Goal: Task Accomplishment & Management: Manage account settings

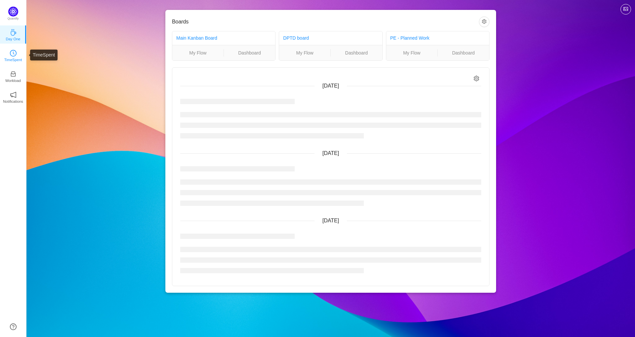
click at [14, 59] on p "TimeSpent" at bounding box center [13, 60] width 18 height 6
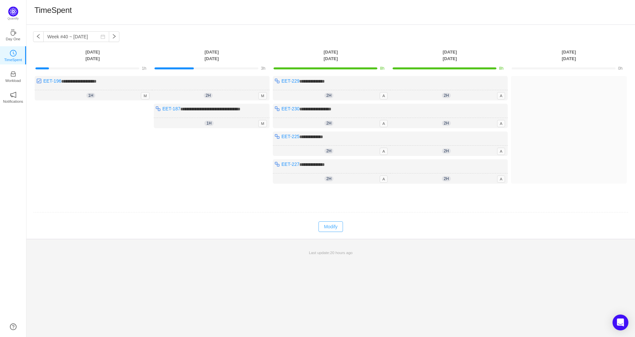
click at [333, 225] on button "Modify" at bounding box center [331, 227] width 24 height 11
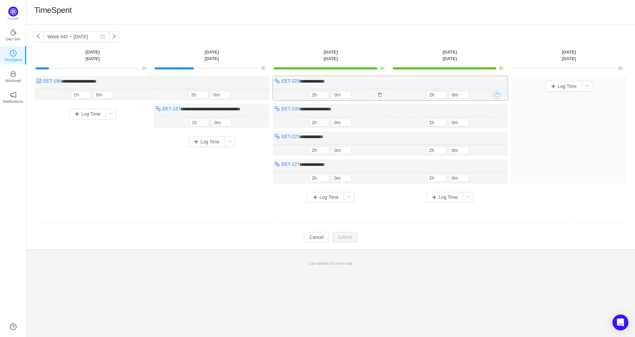
click at [499, 95] on button "button" at bounding box center [497, 95] width 8 height 8
click at [493, 122] on button "Yes" at bounding box center [489, 123] width 13 height 8
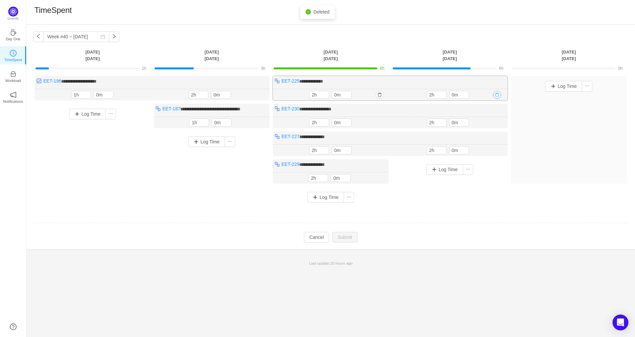
click at [498, 96] on button "button" at bounding box center [497, 95] width 8 height 8
click at [490, 123] on button "Yes" at bounding box center [489, 123] width 13 height 8
click at [497, 95] on button "button" at bounding box center [497, 95] width 8 height 8
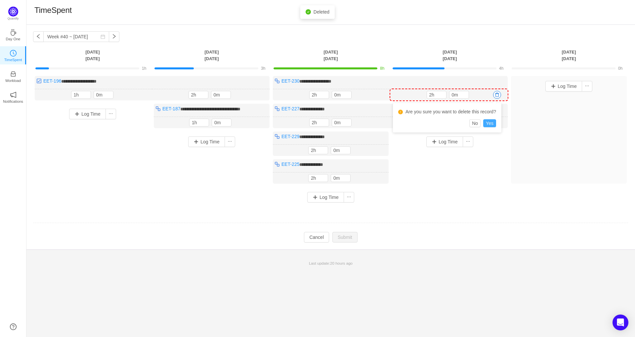
click at [492, 123] on button "Yes" at bounding box center [489, 123] width 13 height 8
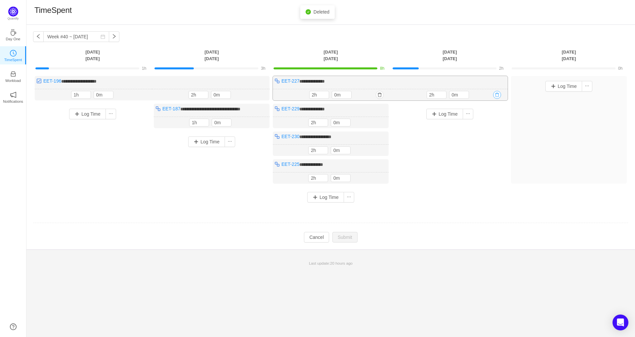
click at [499, 96] on button "button" at bounding box center [497, 95] width 8 height 8
click at [490, 121] on button "Yes" at bounding box center [489, 123] width 13 height 8
click at [381, 96] on button "button" at bounding box center [378, 95] width 8 height 8
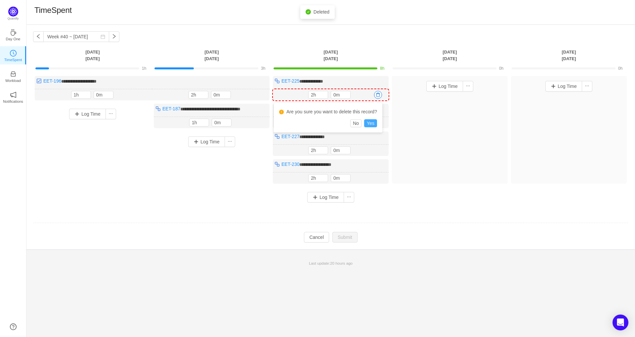
click at [375, 125] on button "Yes" at bounding box center [370, 123] width 13 height 8
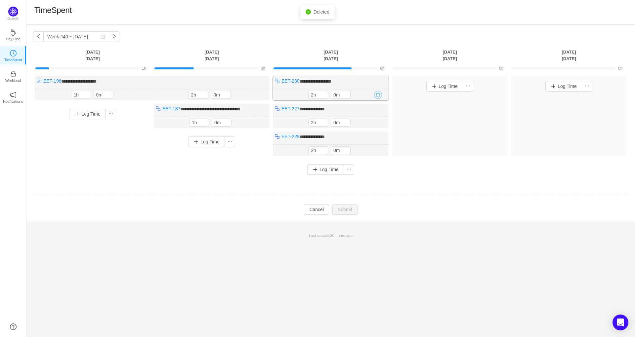
click at [380, 96] on button "button" at bounding box center [378, 95] width 8 height 8
click at [373, 125] on button "Yes" at bounding box center [370, 123] width 13 height 8
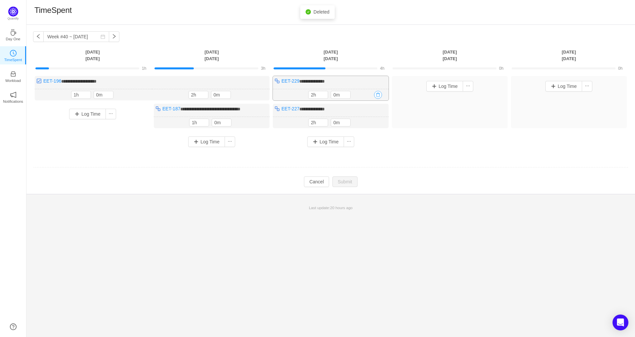
click at [381, 93] on button "button" at bounding box center [378, 95] width 8 height 8
click at [371, 124] on button "Yes" at bounding box center [370, 123] width 13 height 8
click at [380, 93] on button "button" at bounding box center [378, 95] width 8 height 8
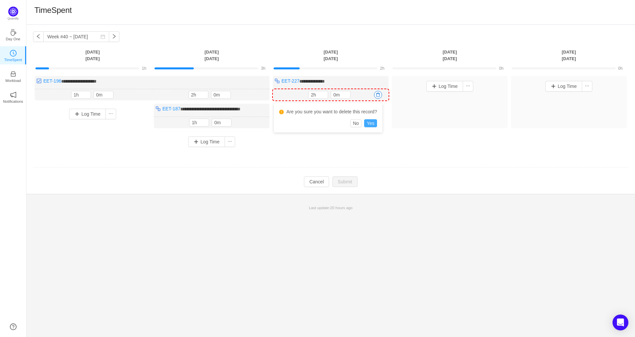
click at [373, 124] on button "Yes" at bounding box center [370, 123] width 13 height 8
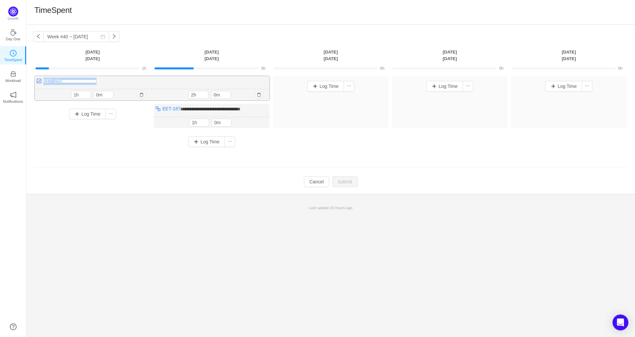
drag, startPoint x: 112, startPoint y: 84, endPoint x: 42, endPoint y: 84, distance: 69.5
click at [42, 84] on div "**********" at bounding box center [152, 88] width 235 height 24
copy span "**********"
click at [448, 86] on button "Log Time" at bounding box center [445, 86] width 37 height 11
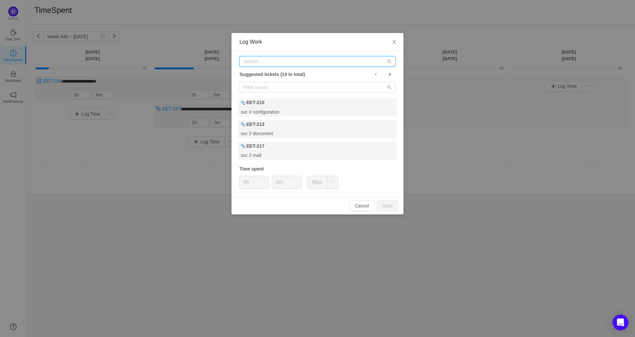
click at [312, 59] on input "text" at bounding box center [318, 61] width 156 height 11
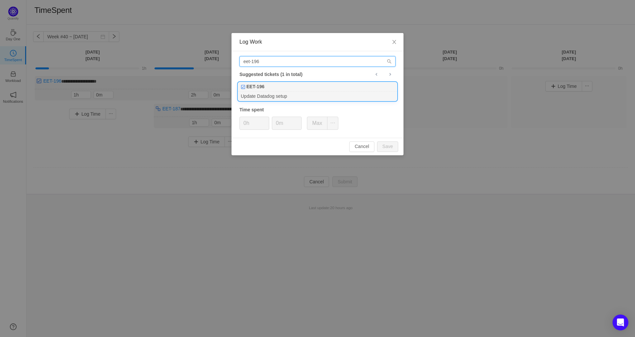
type input "eet-196"
click at [301, 96] on div "Update Datadog setup" at bounding box center [317, 96] width 159 height 9
click at [266, 121] on icon "icon: up" at bounding box center [266, 121] width 2 height 2
click at [265, 120] on icon "icon: up" at bounding box center [266, 121] width 2 height 2
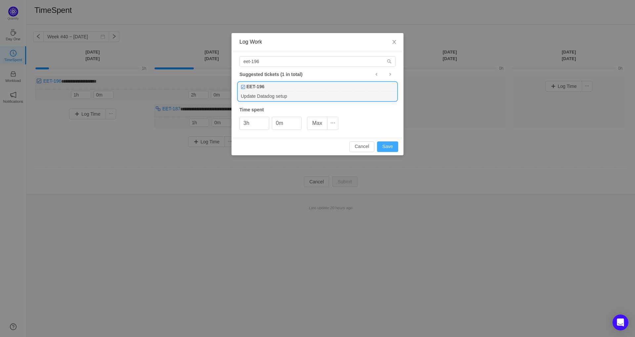
click at [390, 147] on button "Save" at bounding box center [387, 147] width 21 height 11
type input "0h"
